Goal: Go to known website: Access a specific website the user already knows

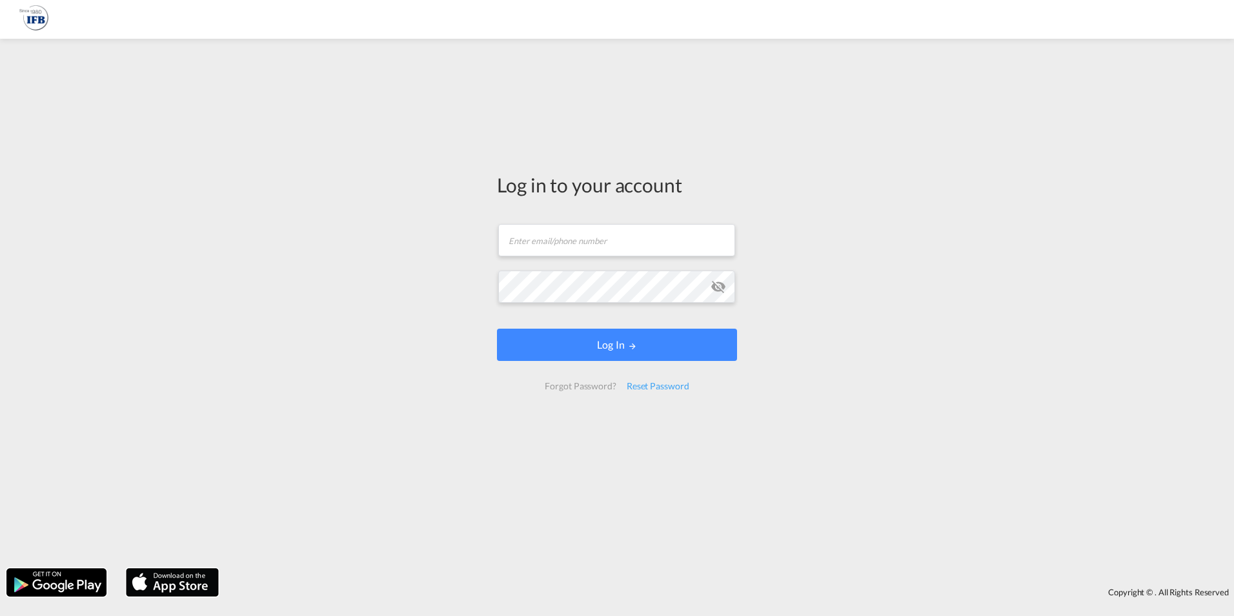
click at [564, 258] on form "Email field is required Password field is required Log In Forgot Password? Rese…" at bounding box center [617, 307] width 240 height 192
click at [558, 241] on input "text" at bounding box center [616, 240] width 237 height 32
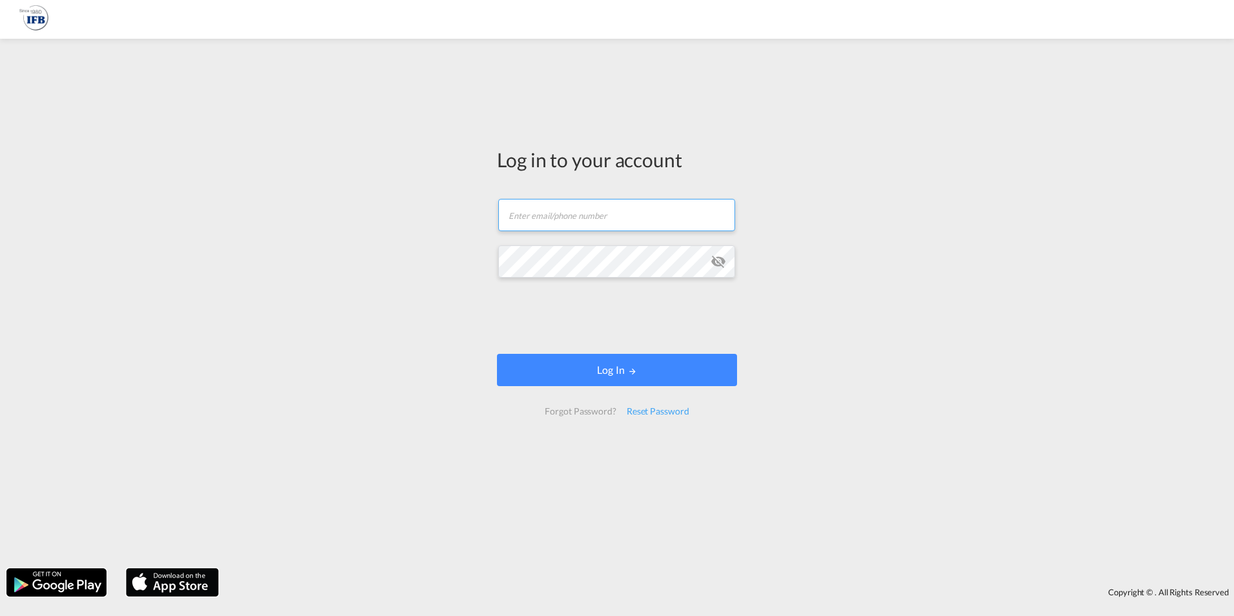
click at [556, 223] on input "text" at bounding box center [616, 215] width 237 height 32
click at [555, 217] on input "text" at bounding box center [616, 215] width 237 height 32
type input "[PERSON_NAME][EMAIL_ADDRESS][PERSON_NAME][DOMAIN_NAME]"
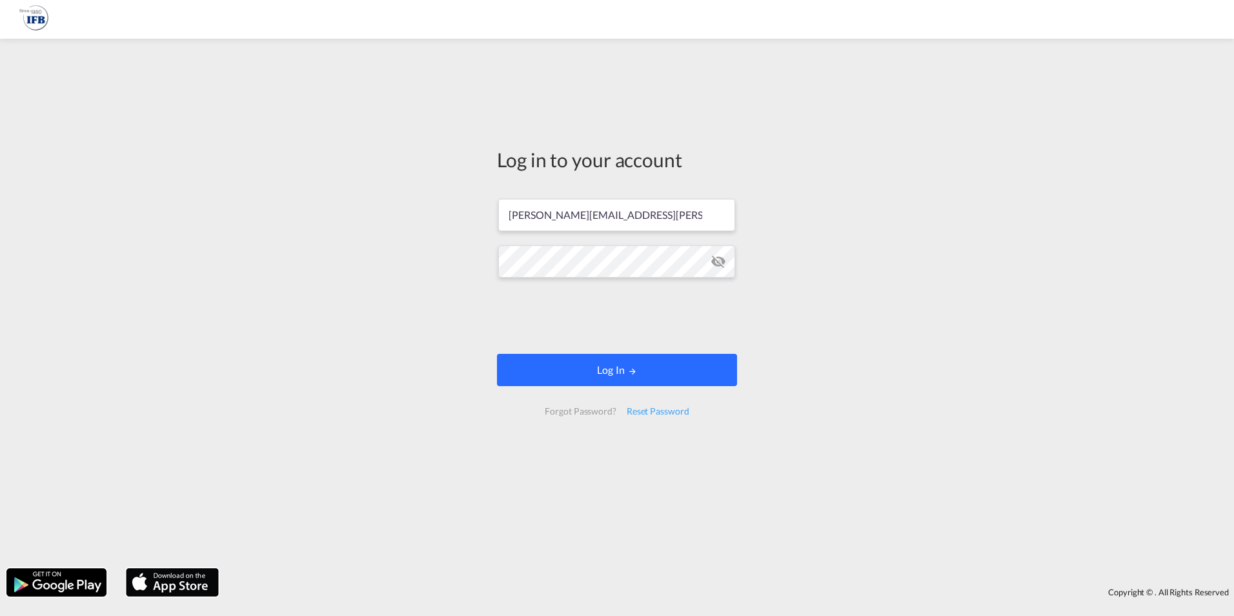
click at [569, 357] on button "Log In" at bounding box center [617, 370] width 240 height 32
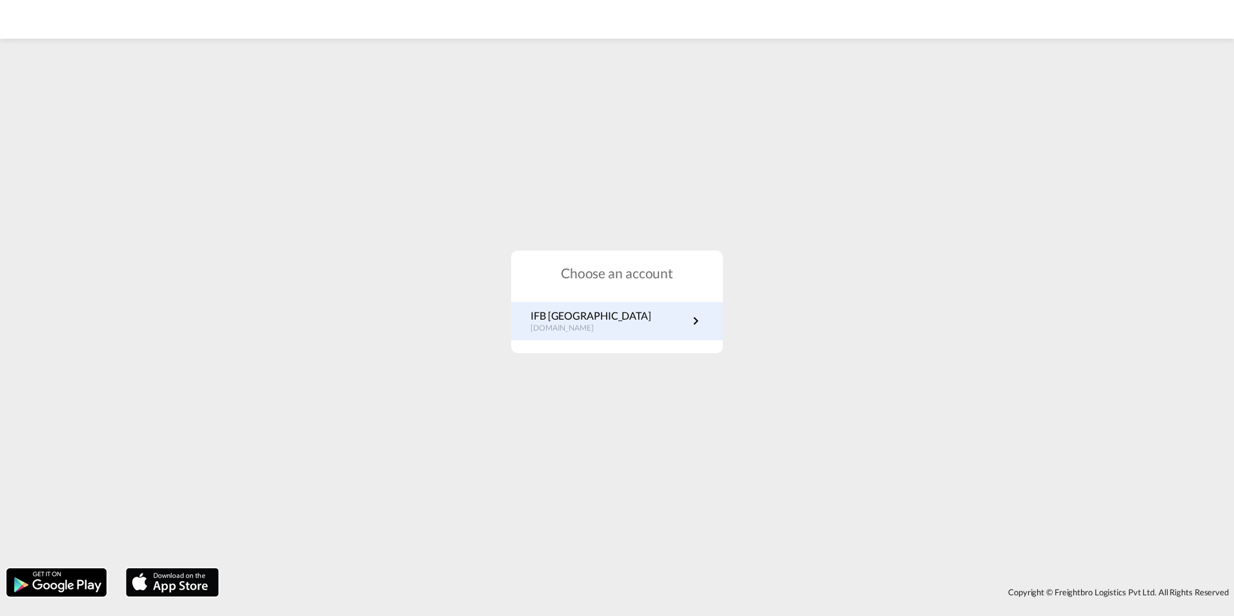
click at [638, 308] on link "IFB Germany [DOMAIN_NAME]" at bounding box center [616, 320] width 173 height 25
